Goal: Navigation & Orientation: Find specific page/section

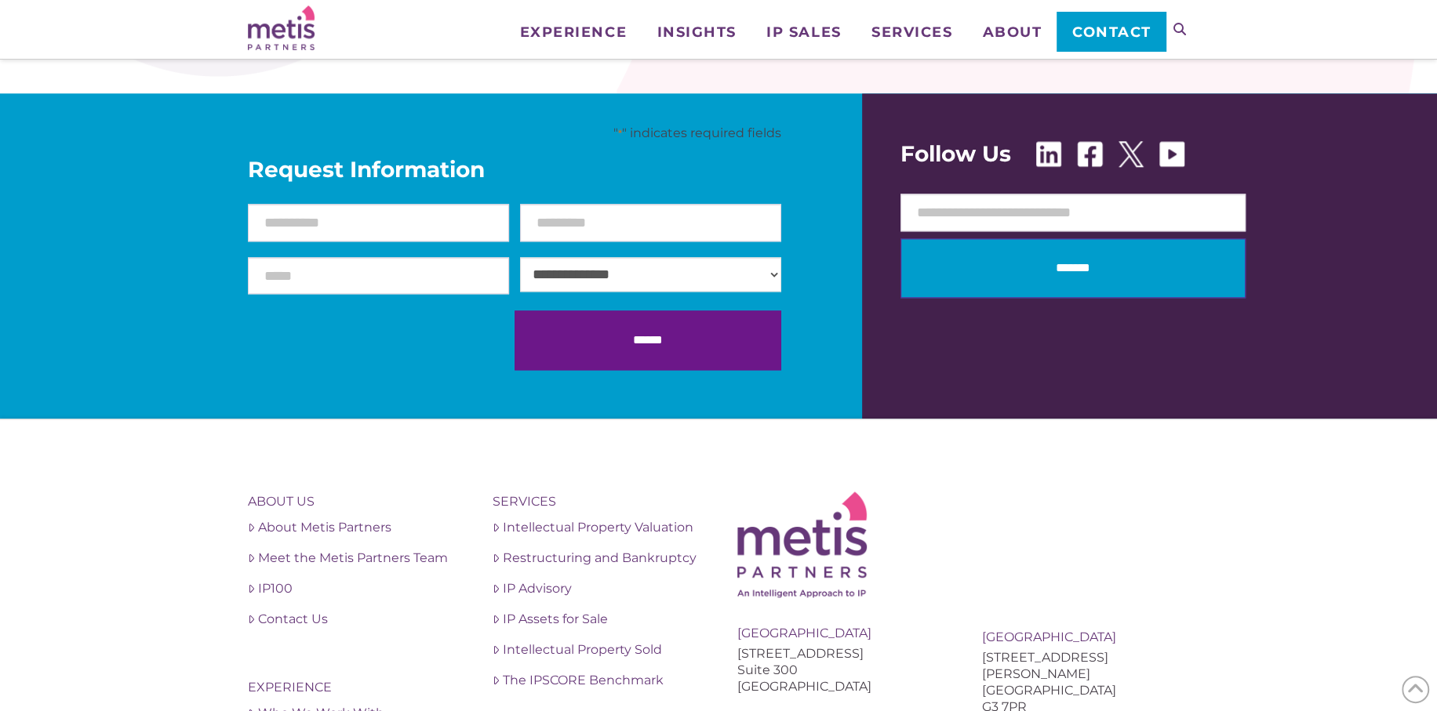
scroll to position [1568, 0]
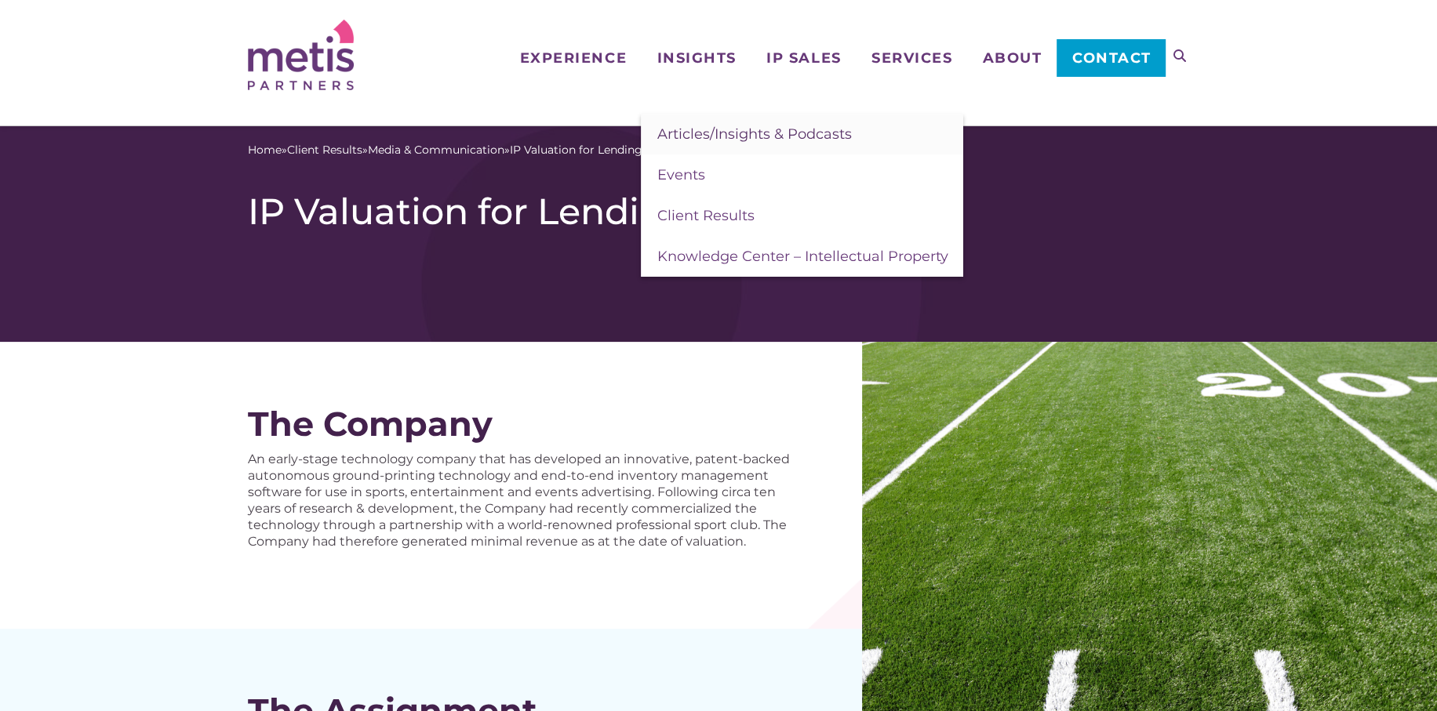
click at [675, 131] on span "Articles/Insights & Podcasts" at bounding box center [753, 133] width 194 height 17
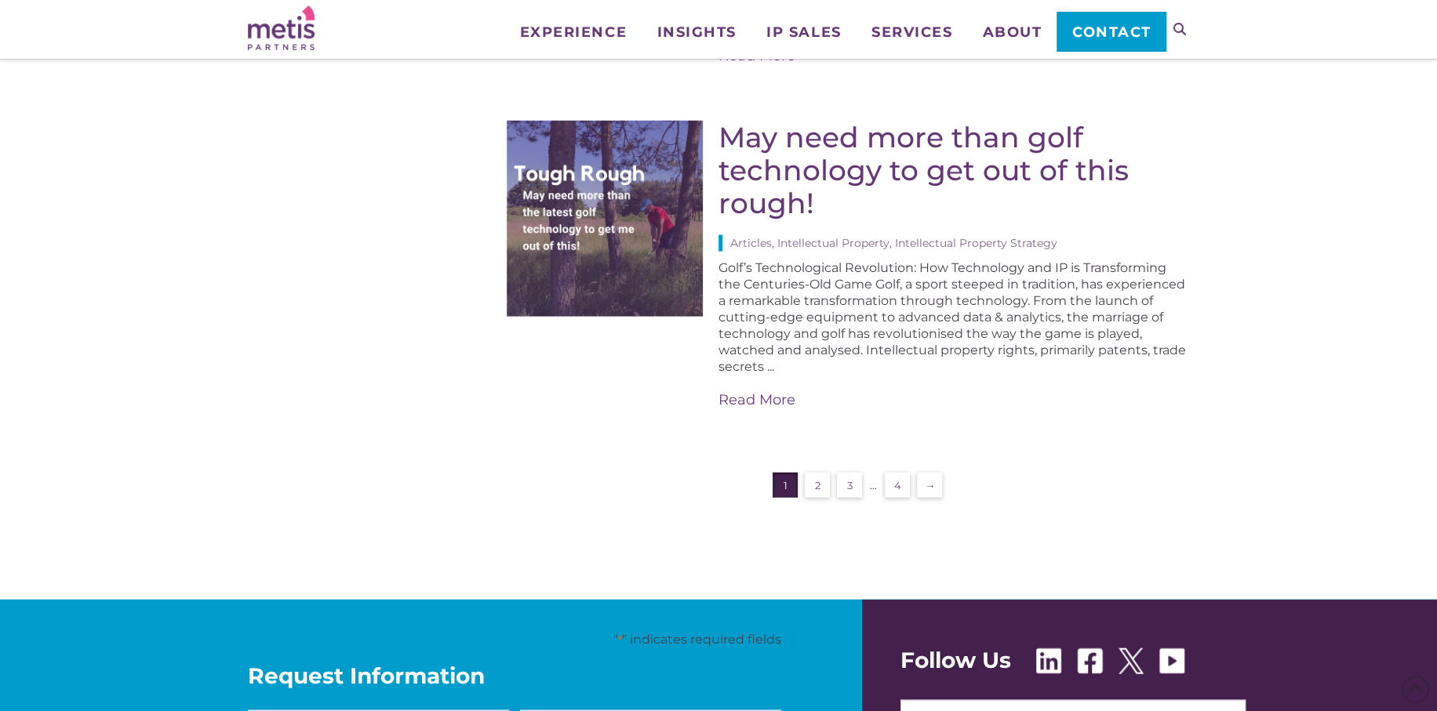
scroll to position [2875, 0]
